Goal: Information Seeking & Learning: Understand process/instructions

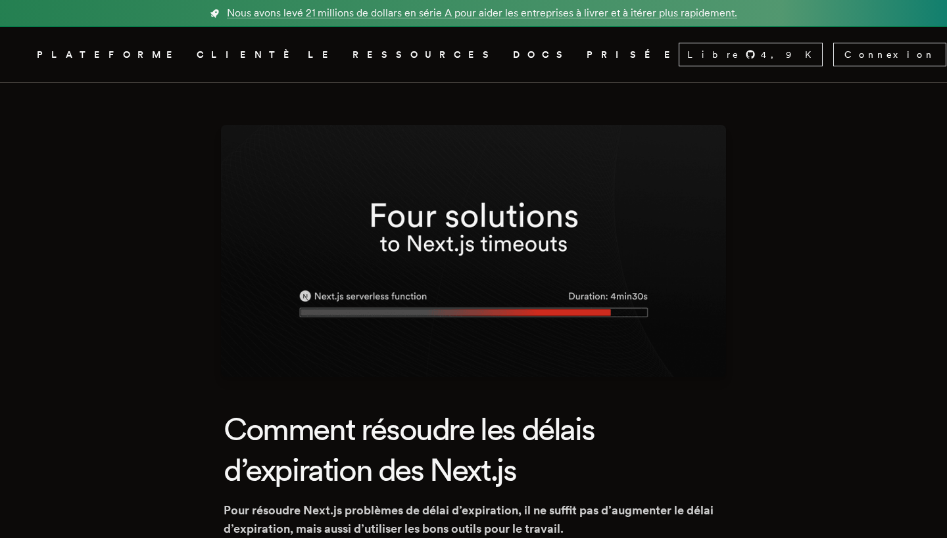
click at [513, 53] on link "DOCS" at bounding box center [542, 55] width 58 height 16
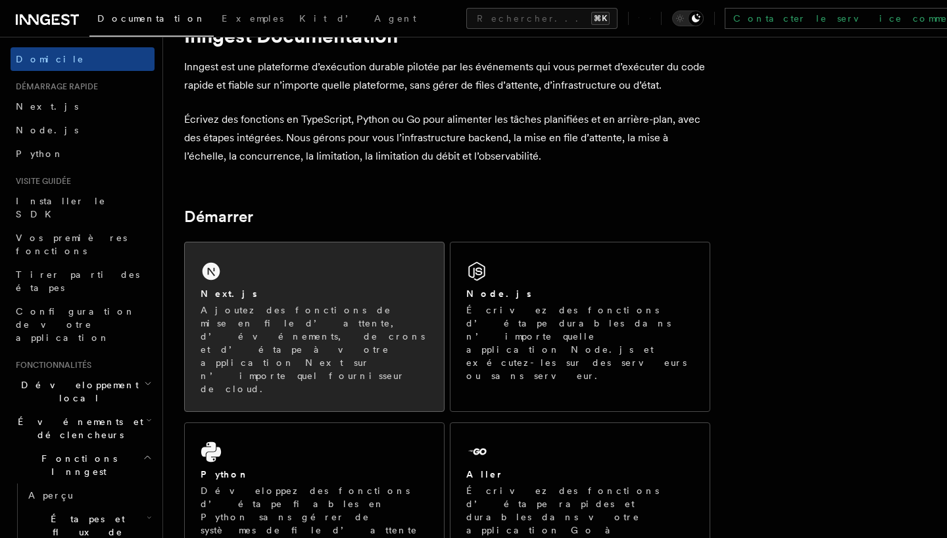
scroll to position [52, 0]
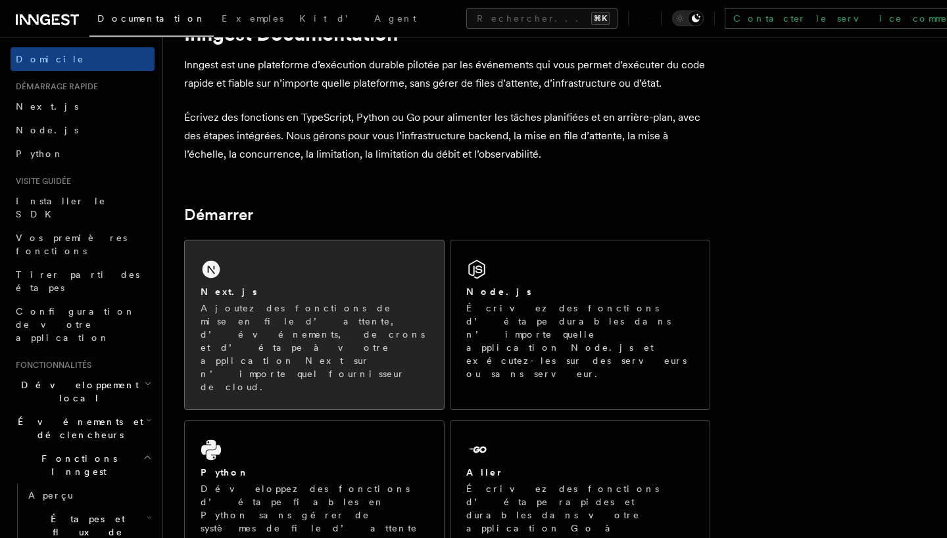
click at [396, 323] on p "Ajoutez des fonctions de mise en file d’attente, d’événements, de crons et d’ét…" at bounding box center [313, 348] width 227 height 92
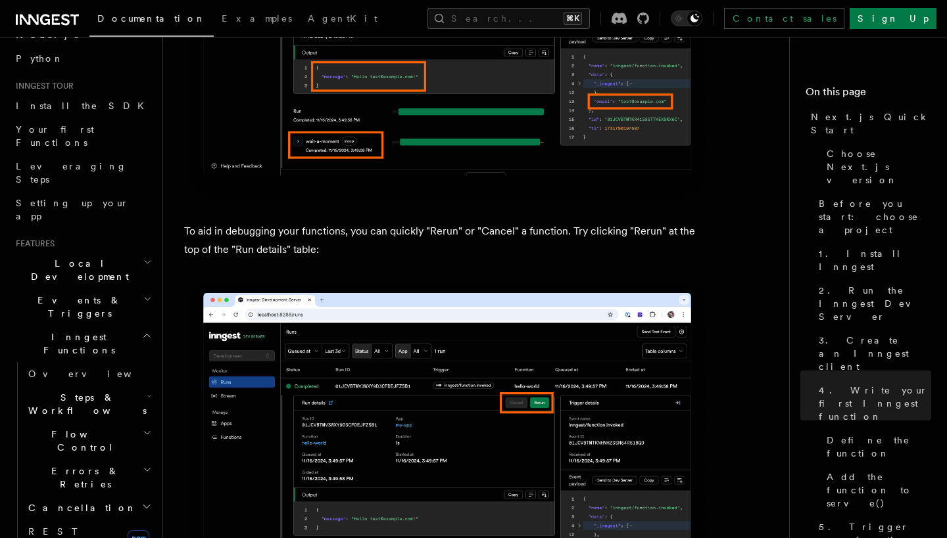
scroll to position [98, 0]
click at [147, 388] on icon "button" at bounding box center [149, 393] width 5 height 11
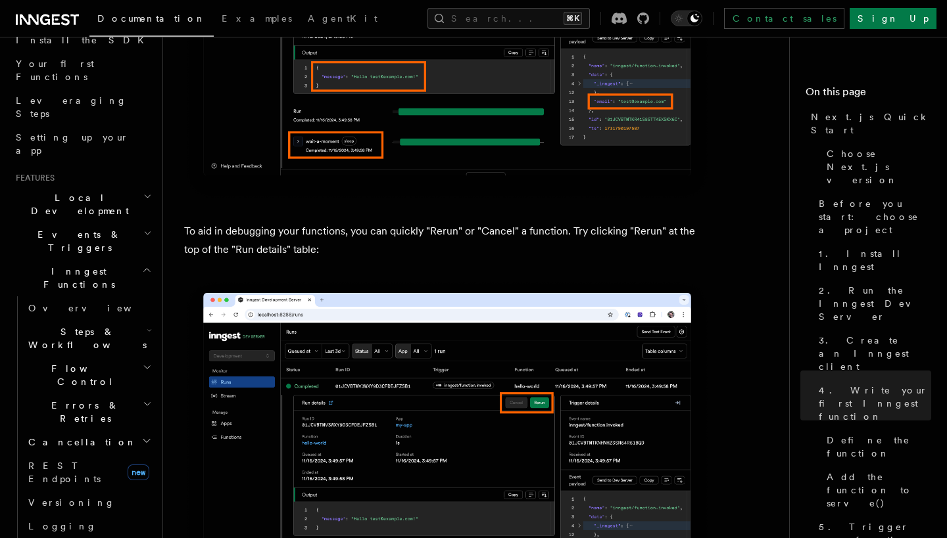
scroll to position [194, 0]
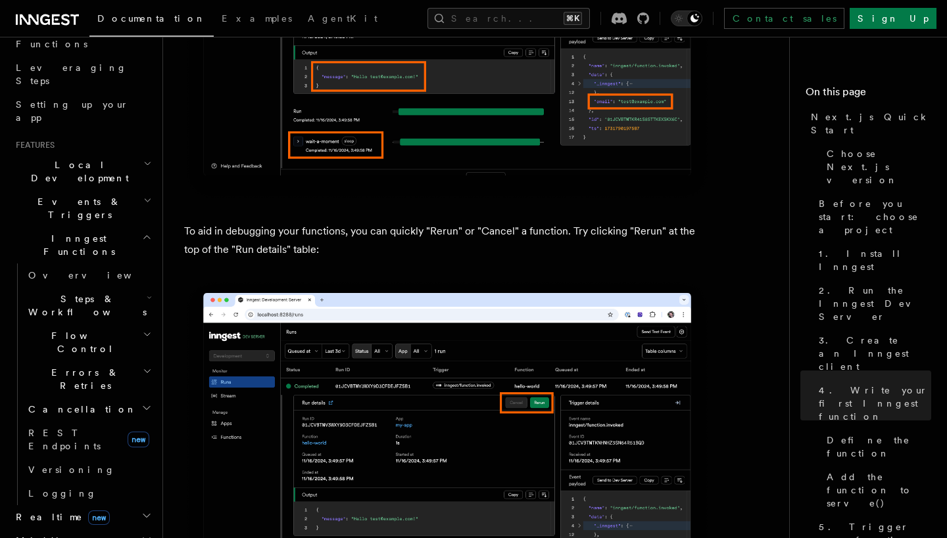
click at [114, 505] on h2 "Realtime new" at bounding box center [83, 517] width 144 height 24
